Goal: Task Accomplishment & Management: Manage account settings

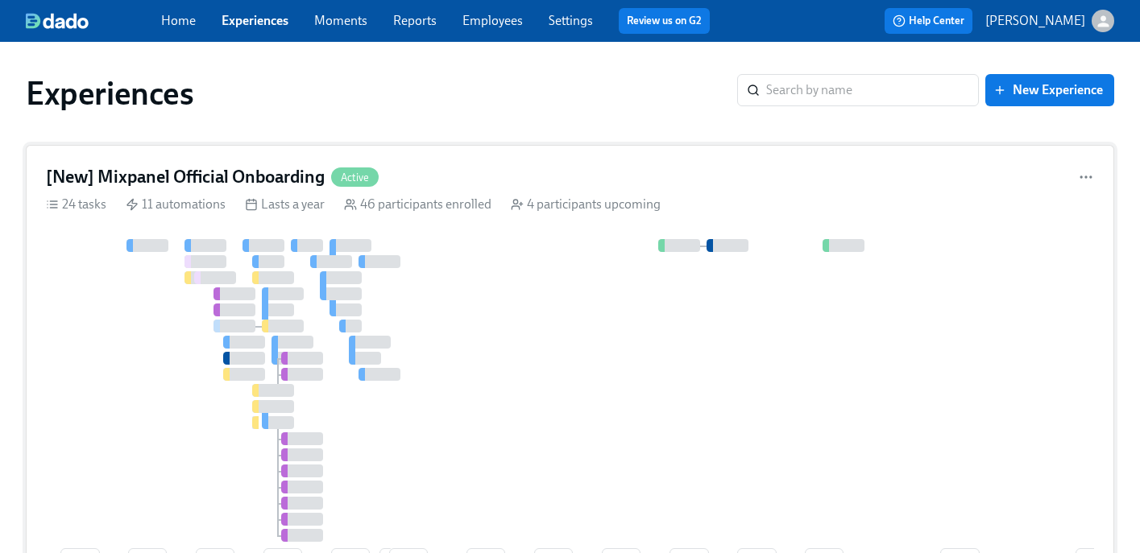
click at [448, 180] on div "[New] Mixpanel Official Onboarding Active" at bounding box center [570, 177] width 1048 height 24
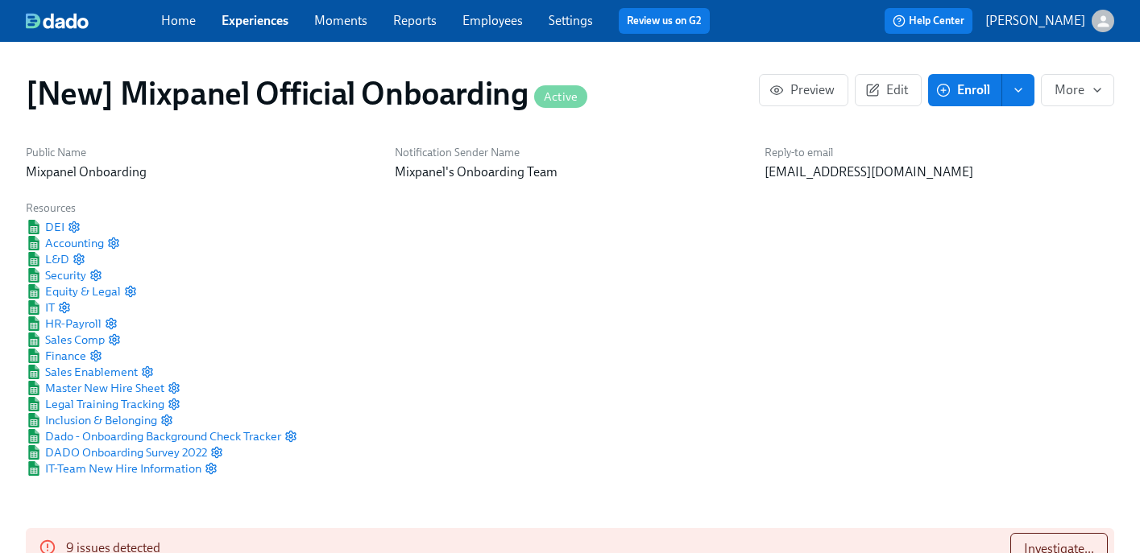
click at [260, 19] on link "Experiences" at bounding box center [255, 20] width 67 height 15
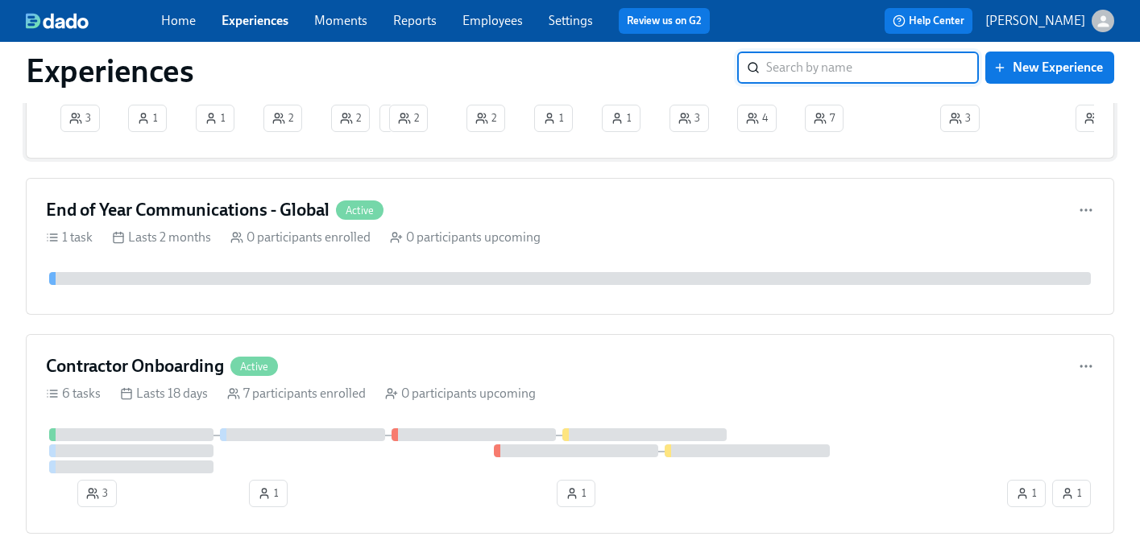
scroll to position [559, 0]
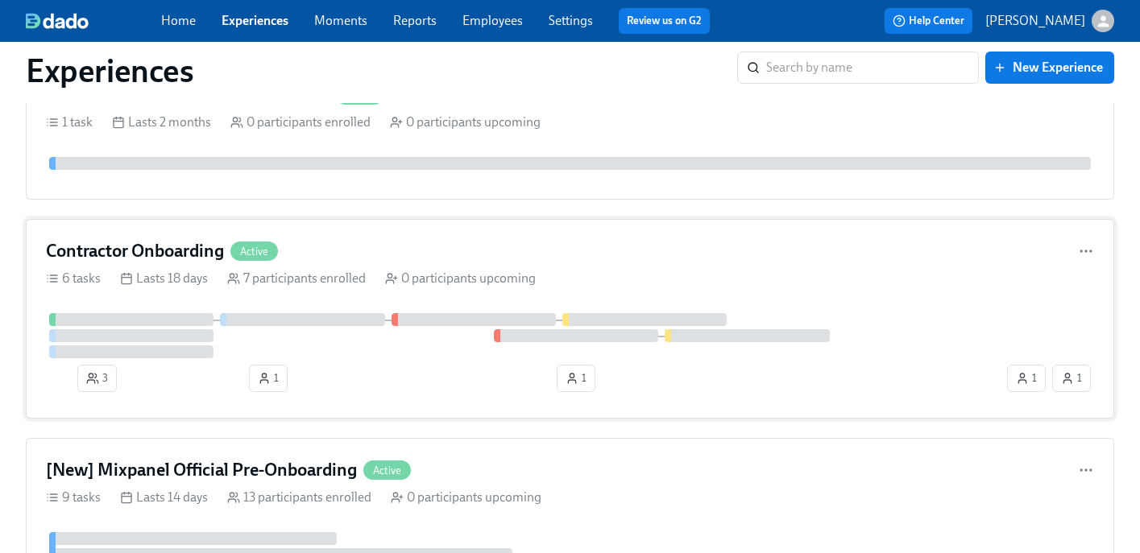
click at [327, 247] on div "Contractor Onboarding Active" at bounding box center [570, 251] width 1048 height 24
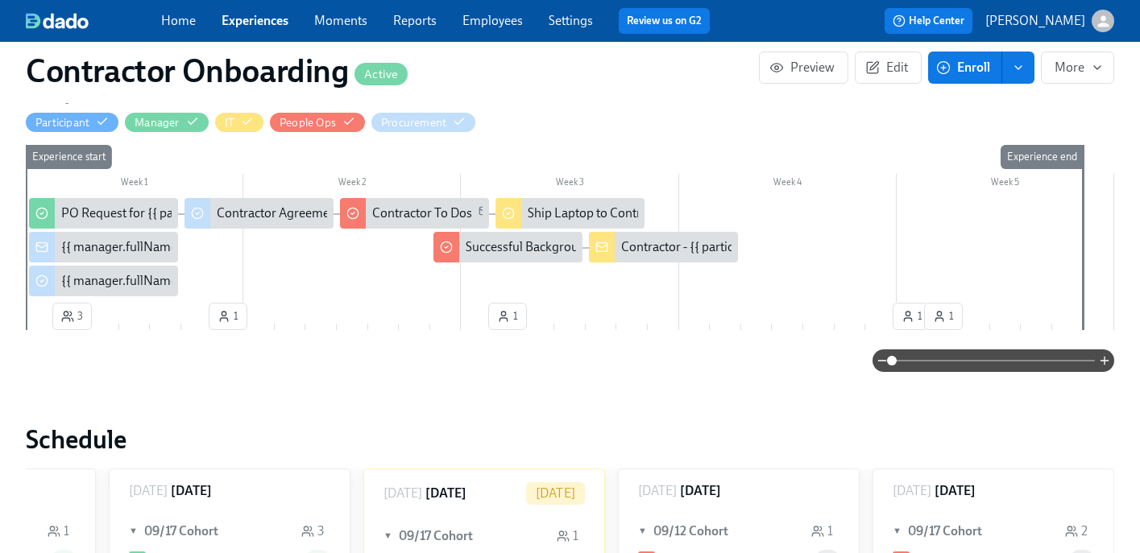
scroll to position [388, 0]
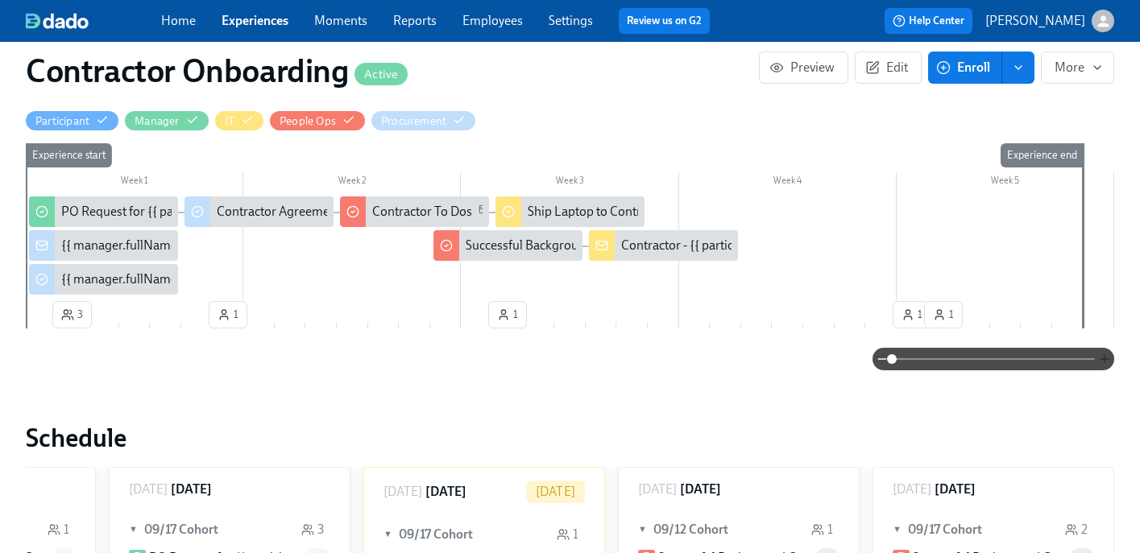
click at [1105, 363] on icon "button" at bounding box center [1104, 359] width 13 height 13
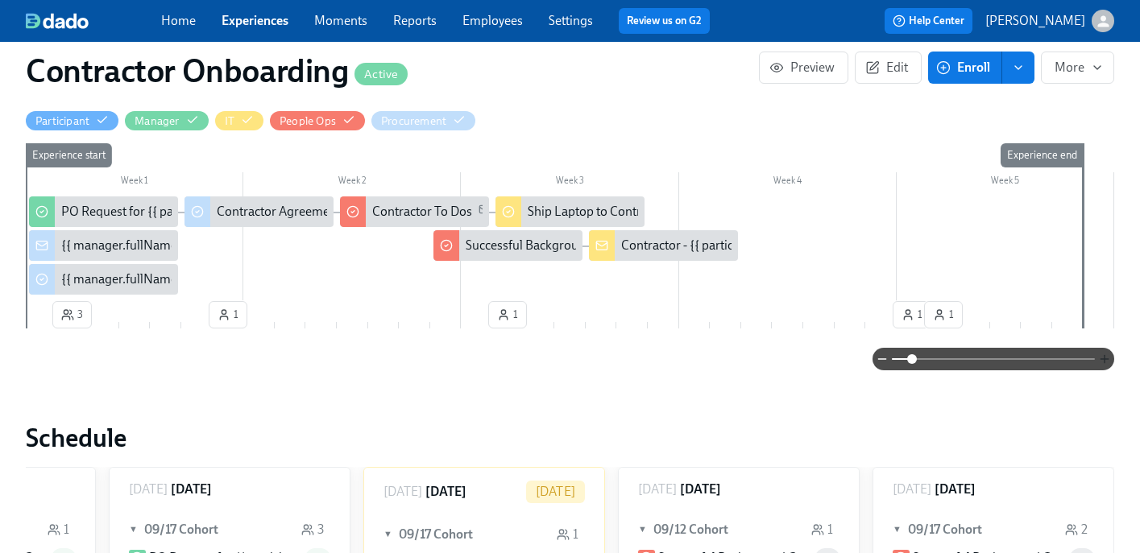
click at [1105, 363] on icon "button" at bounding box center [1104, 359] width 13 height 13
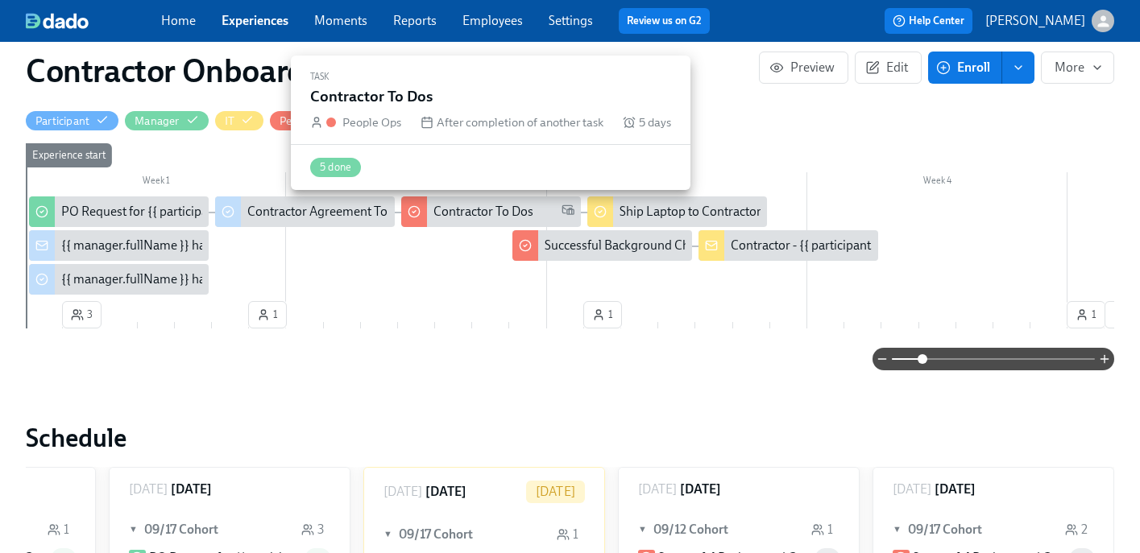
click at [466, 222] on div "Contractor To Dos" at bounding box center [491, 212] width 180 height 31
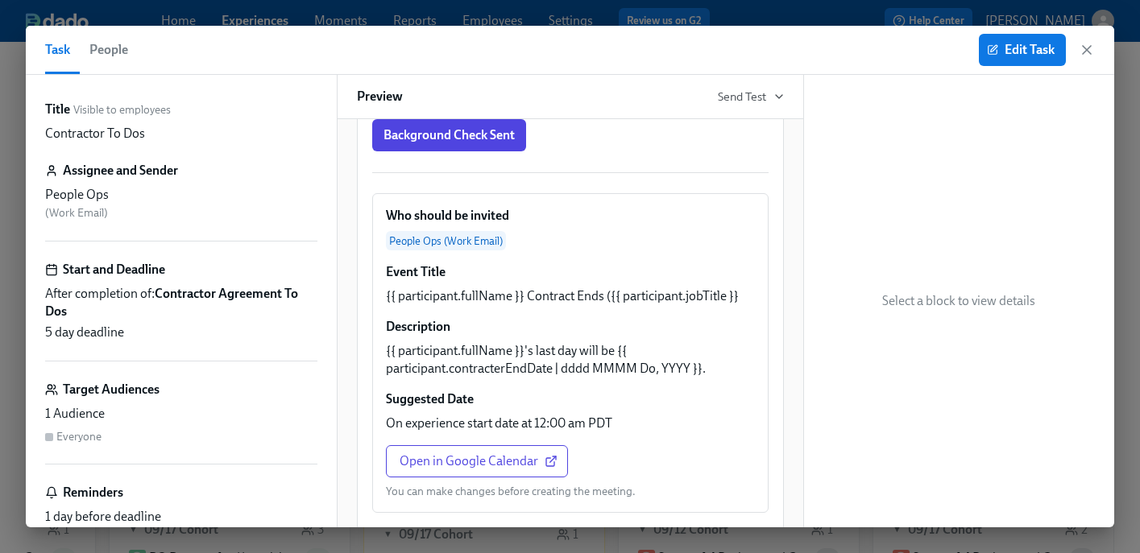
scroll to position [562, 0]
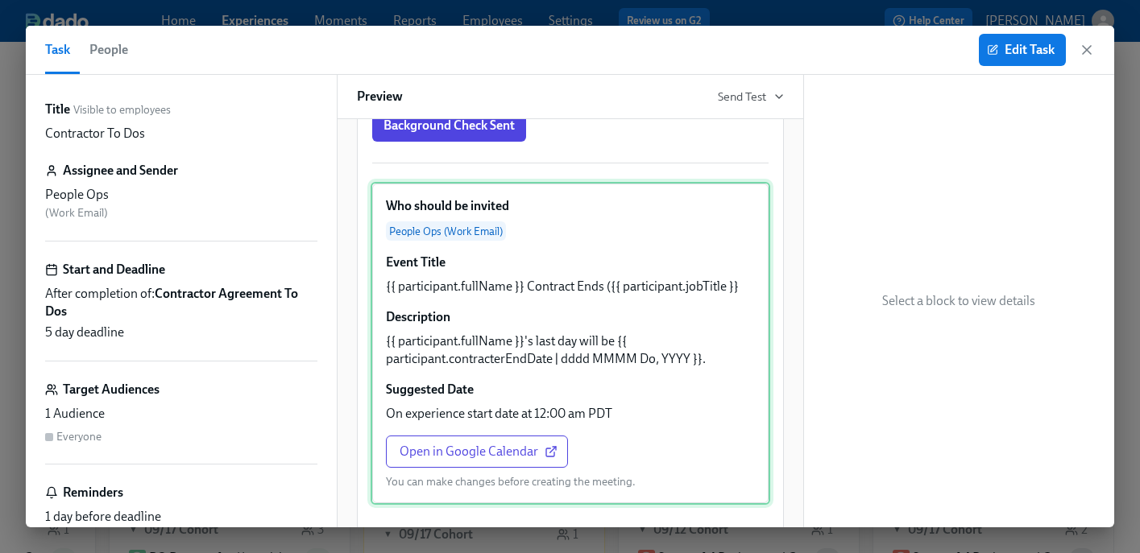
click at [596, 253] on div "Who should be invited People Ops (Work Email) Event Title {{ participant.fullNa…" at bounding box center [571, 343] width 400 height 323
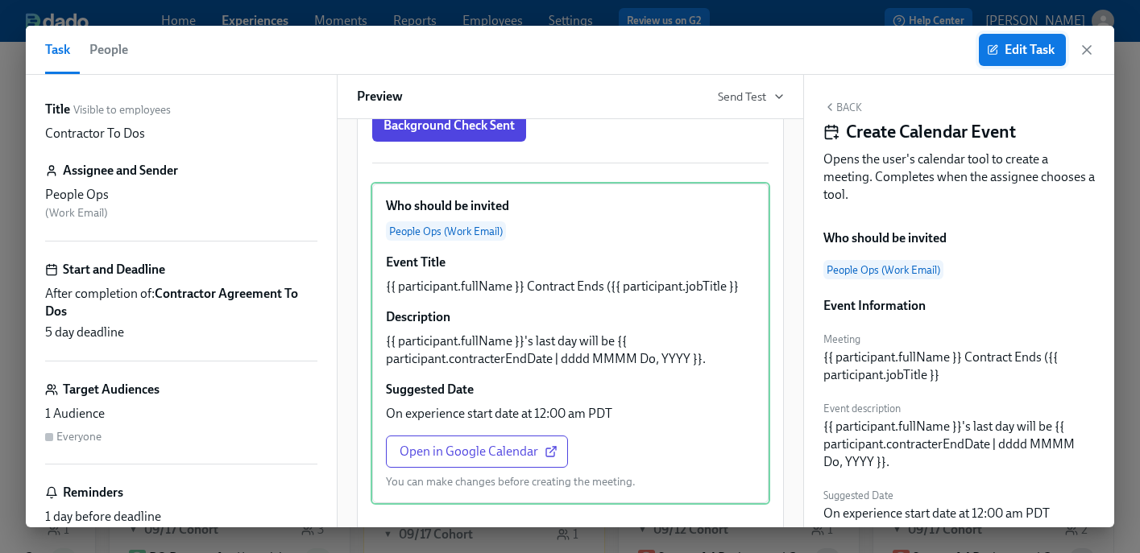
click at [1007, 56] on span "Edit Task" at bounding box center [1022, 50] width 64 height 16
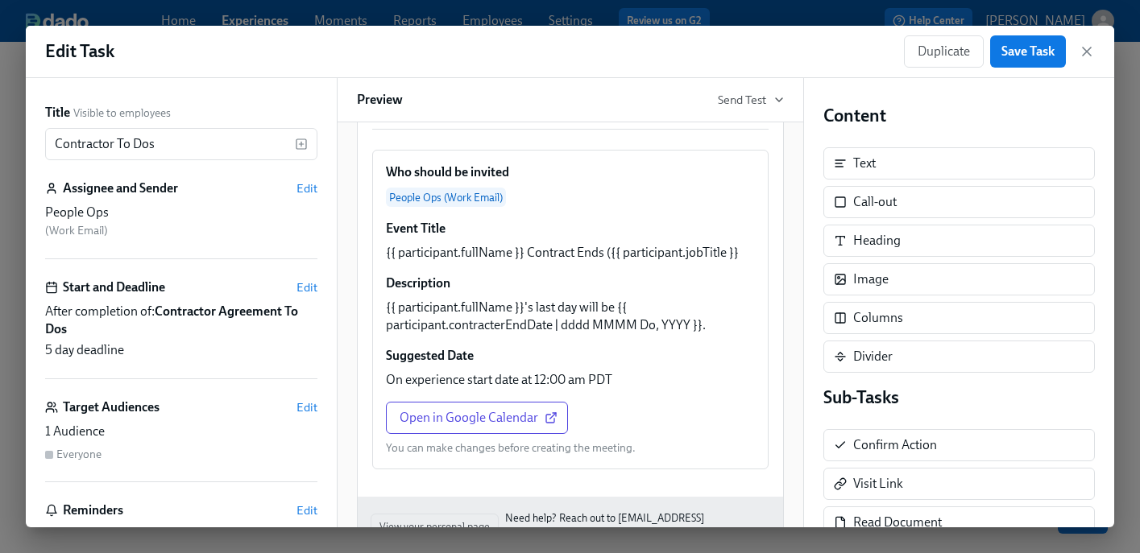
scroll to position [601, 0]
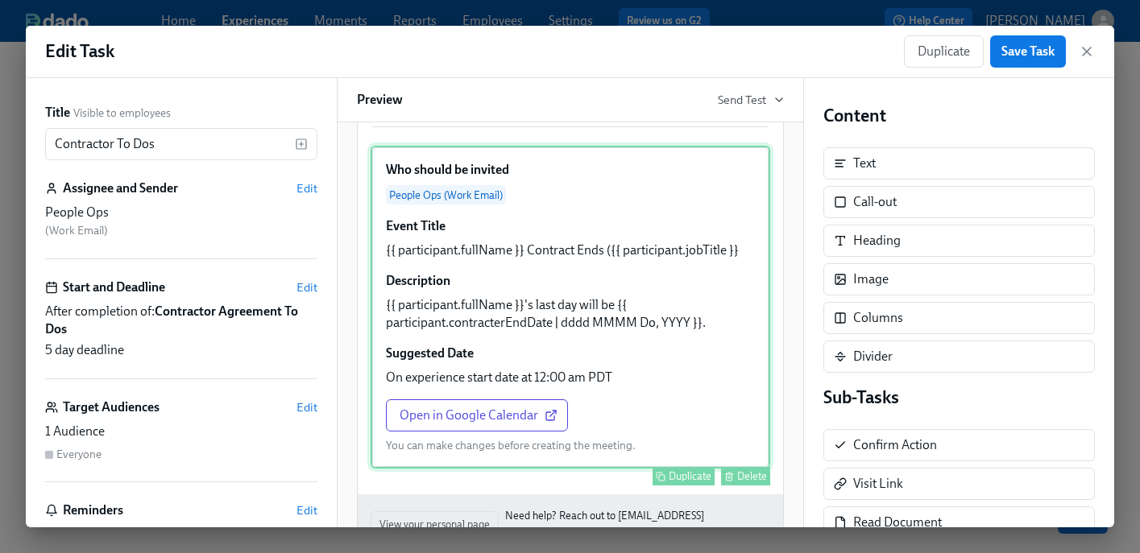
click at [632, 288] on div "Who should be invited People Ops (Work Email) Event Title {{ participant.fullNa…" at bounding box center [571, 307] width 400 height 323
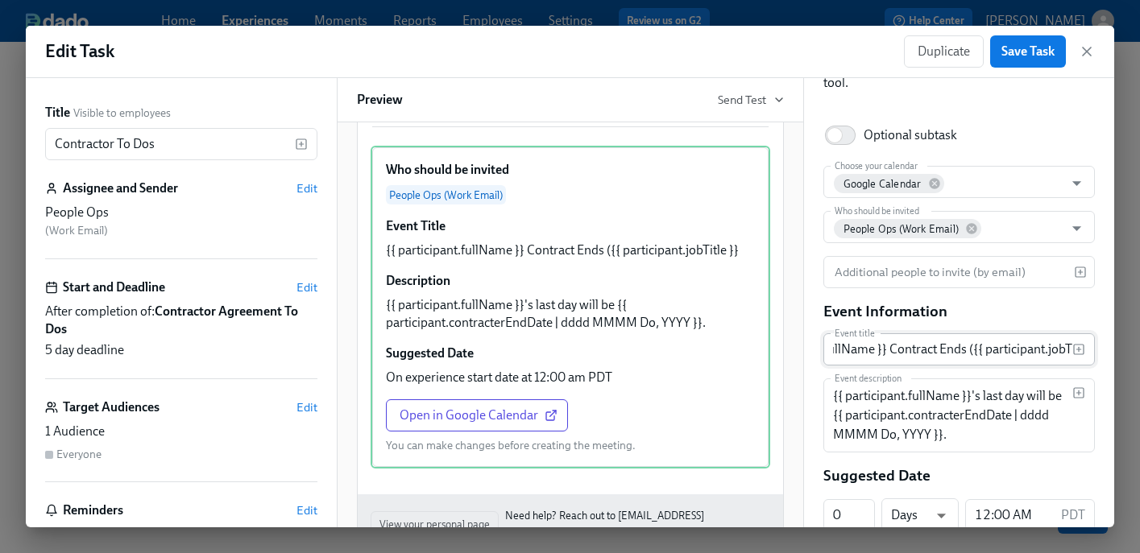
scroll to position [0, 114]
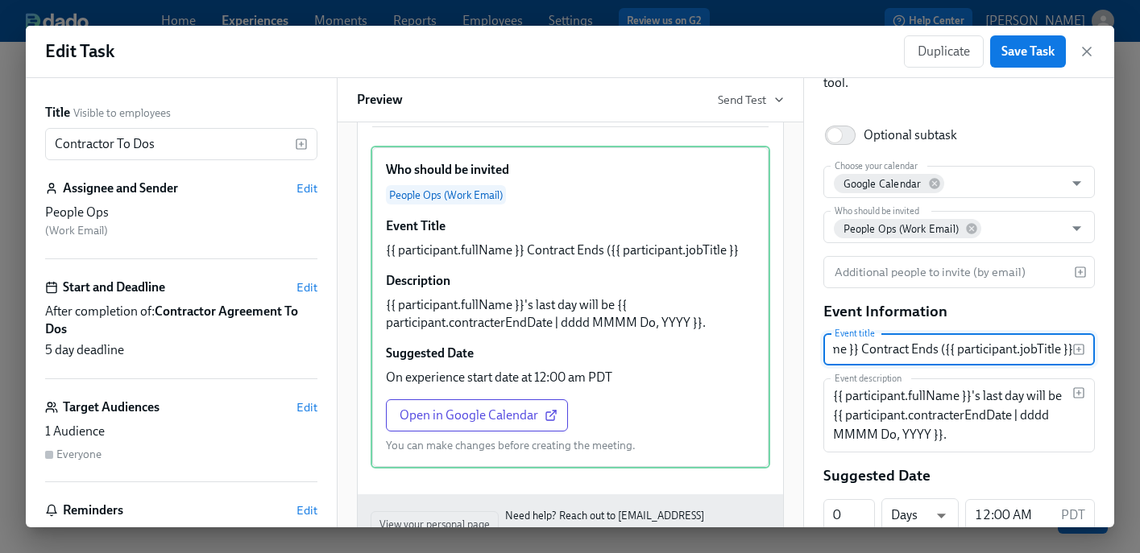
drag, startPoint x: 940, startPoint y: 353, endPoint x: 1076, endPoint y: 354, distance: 135.3
click at [1076, 354] on div "{{ participant.fullName }} Contract Ends ({{ participant.jobTitle }} Event title" at bounding box center [959, 350] width 272 height 32
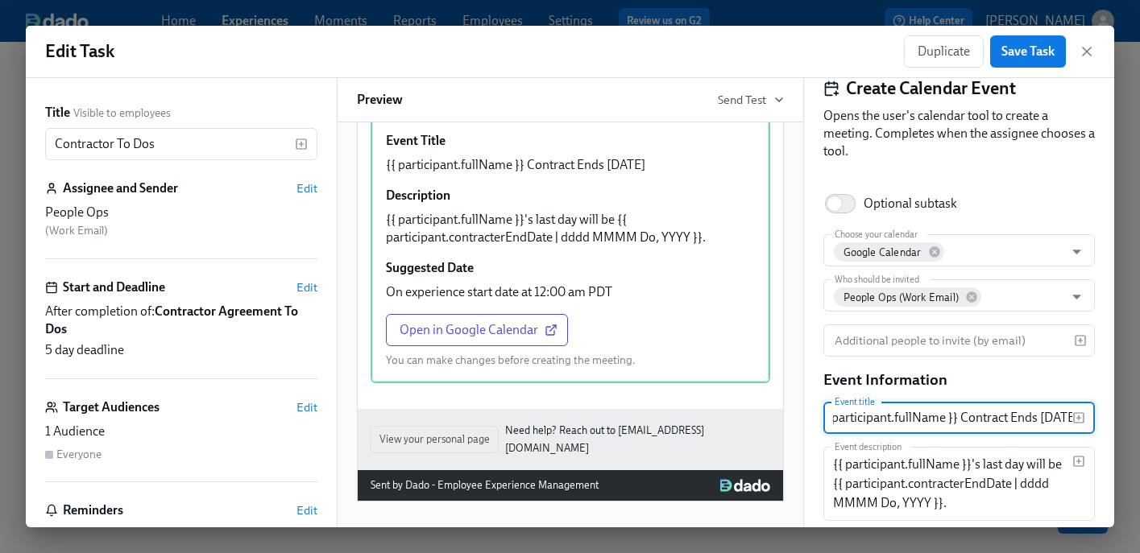
scroll to position [0, 0]
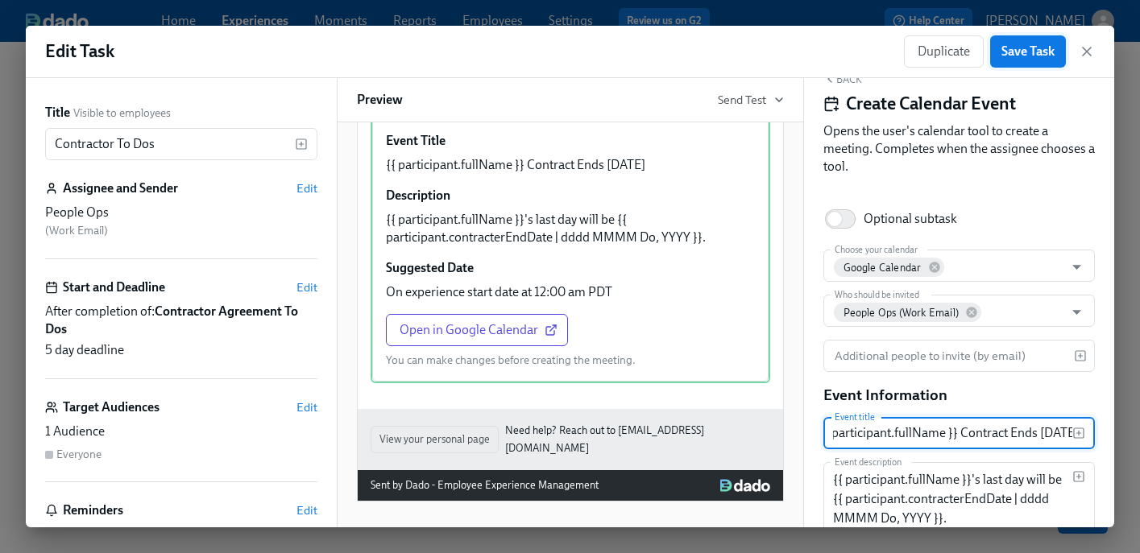
type input "{{ participant.fullName }} Contract Ends [DATE]"
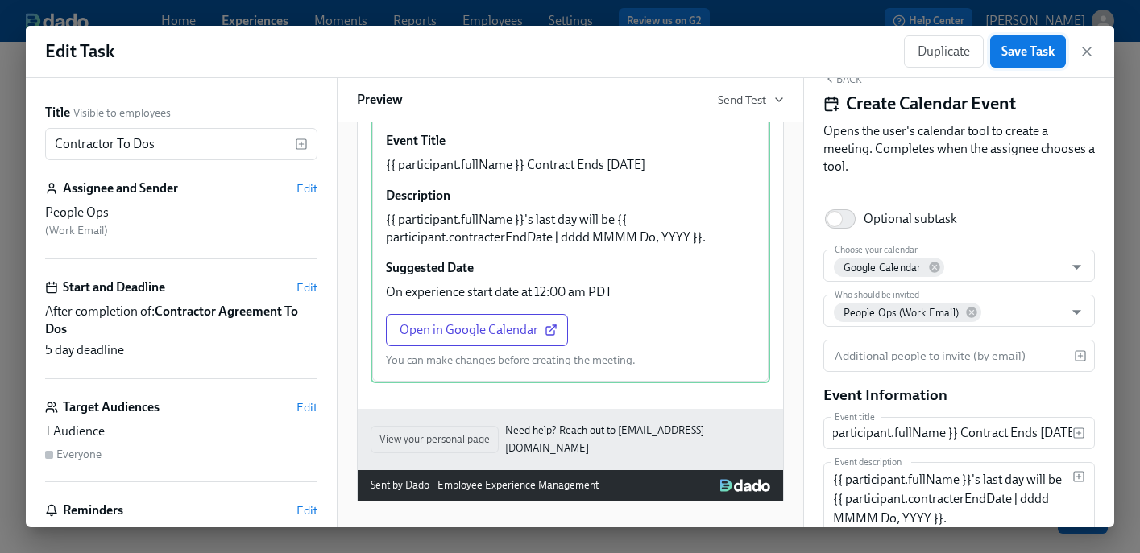
click at [1020, 53] on span "Save Task" at bounding box center [1027, 52] width 53 height 16
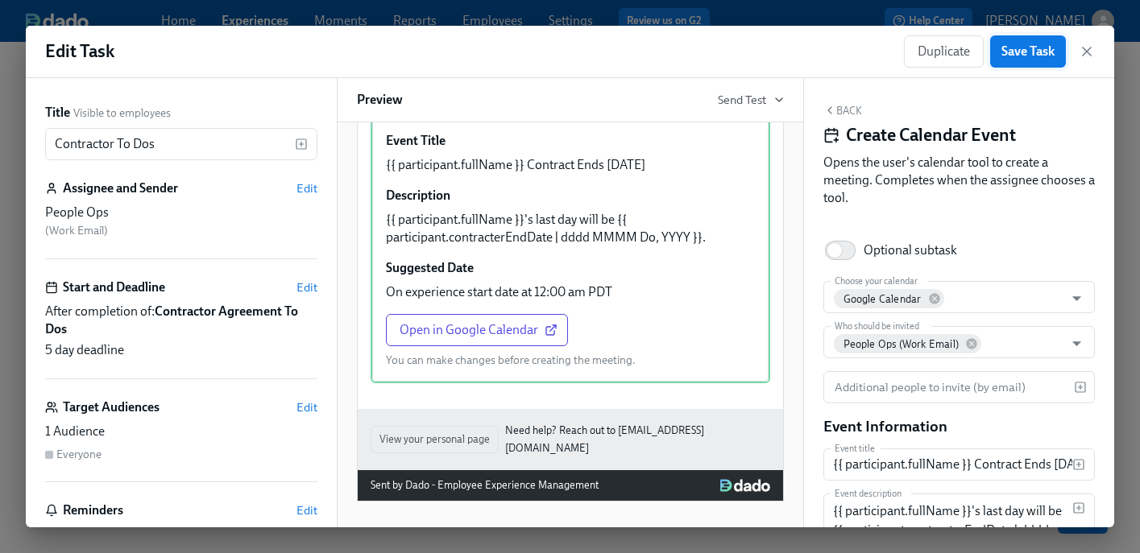
click at [1030, 46] on span "Save Task" at bounding box center [1027, 52] width 53 height 16
click at [1082, 50] on icon "button" at bounding box center [1087, 52] width 16 height 16
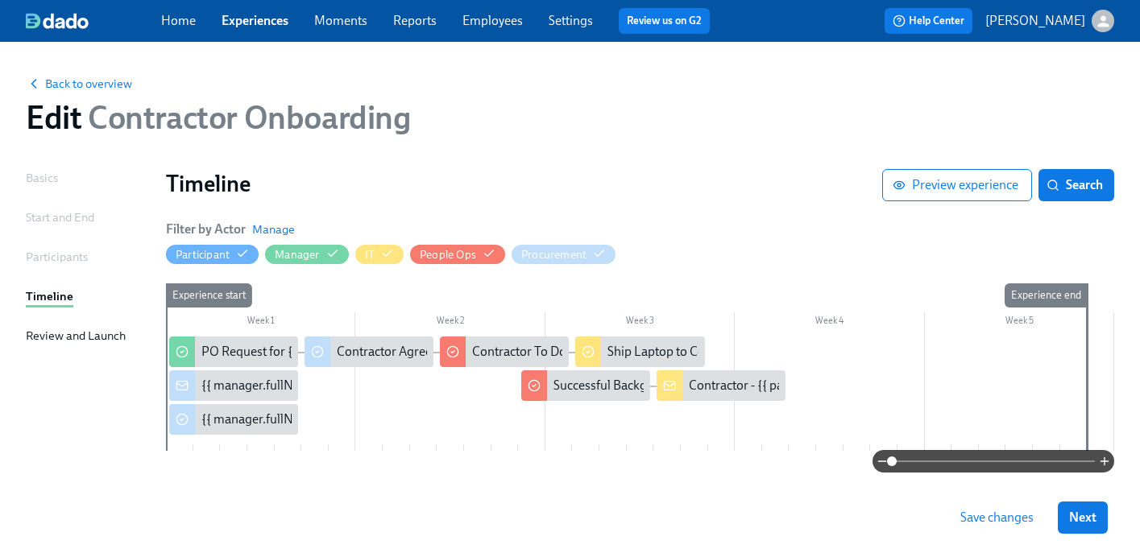
click at [996, 519] on span "Save changes" at bounding box center [996, 518] width 73 height 16
click at [106, 81] on span "Back to overview" at bounding box center [79, 84] width 106 height 16
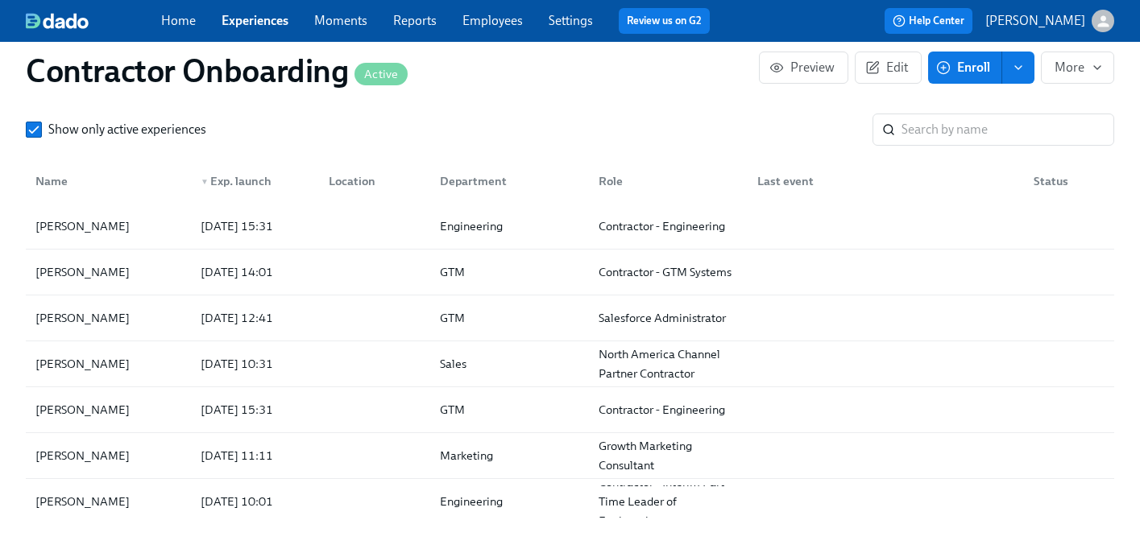
scroll to position [1332, 0]
click at [364, 234] on div at bounding box center [372, 225] width 112 height 32
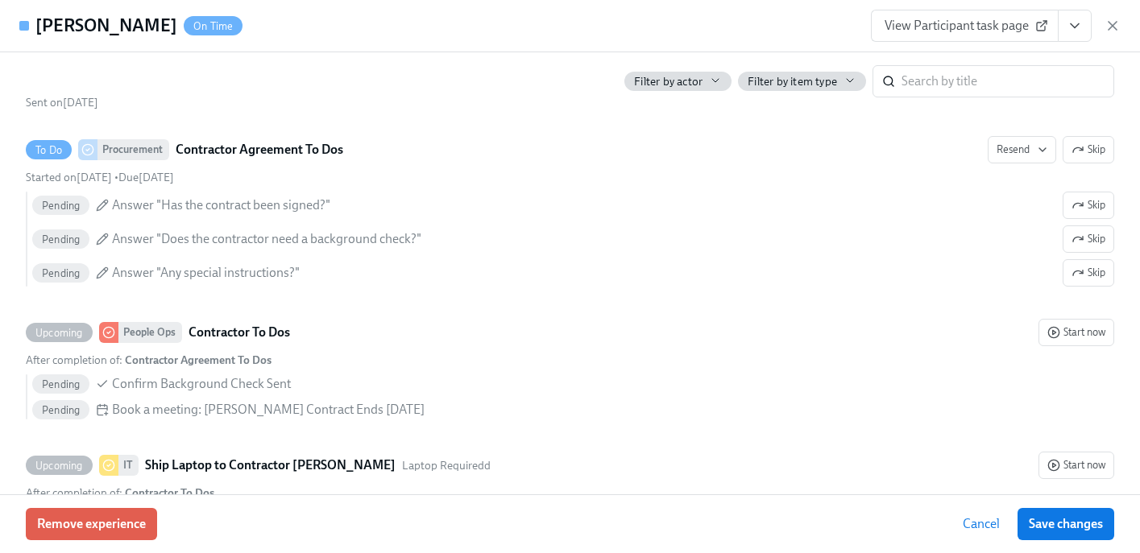
scroll to position [845, 0]
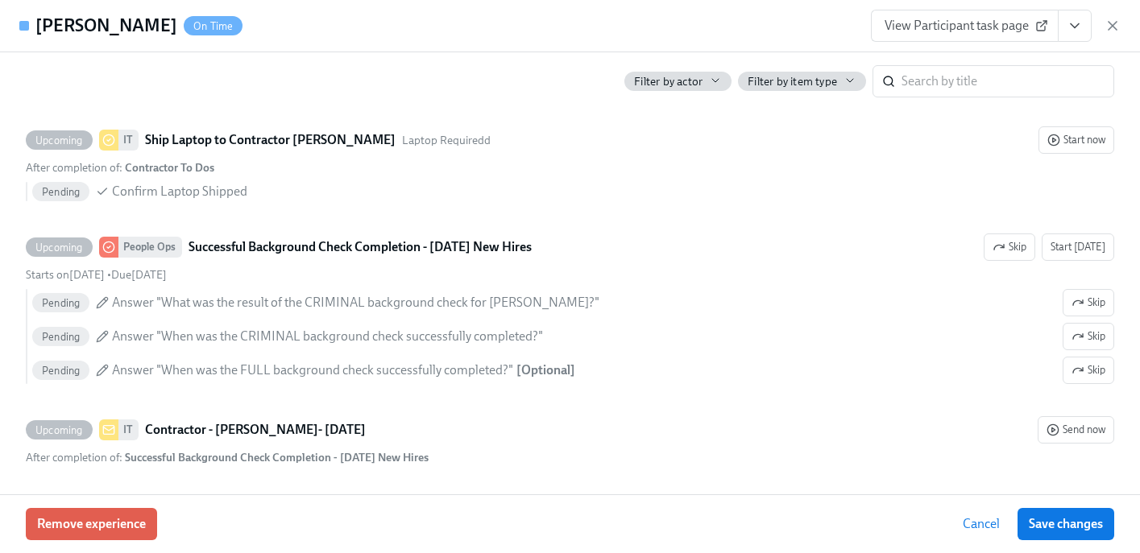
click at [966, 524] on span "Cancel" at bounding box center [981, 524] width 37 height 16
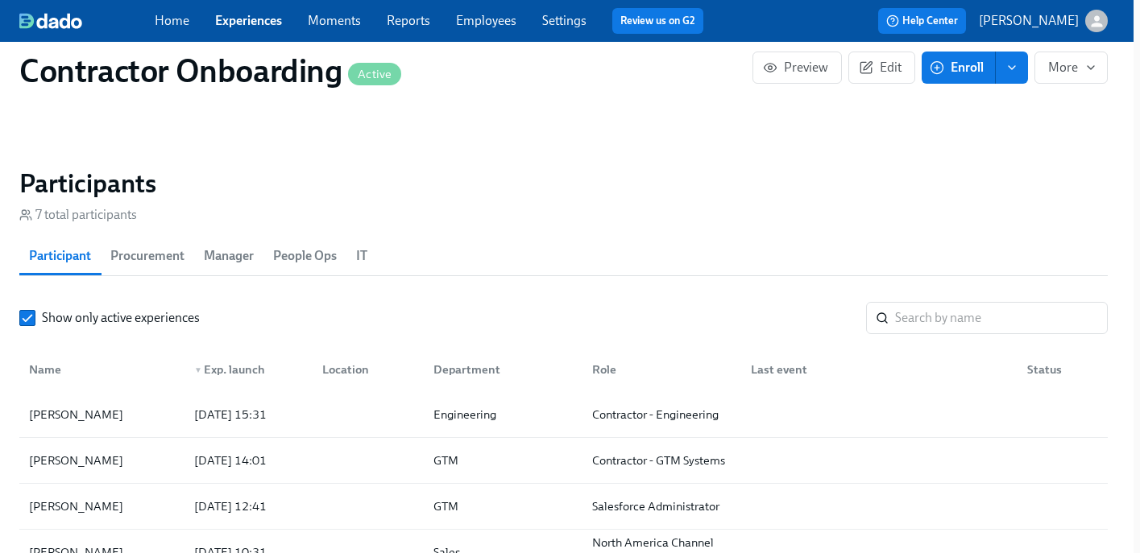
scroll to position [1146, 6]
